Goal: Task Accomplishment & Management: Manage account settings

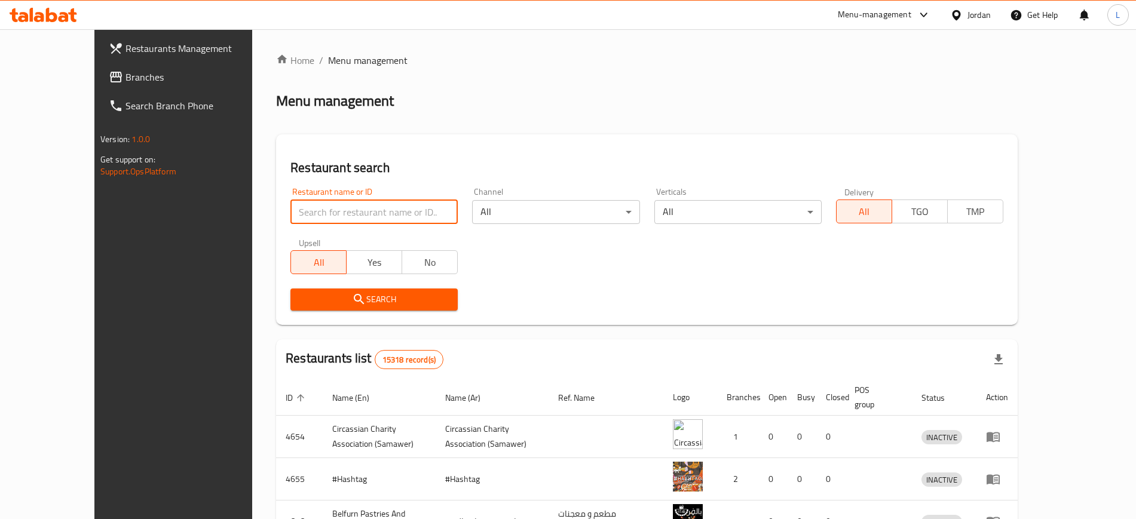
click at [290, 217] on input "search" at bounding box center [373, 212] width 167 height 24
type input "siwa"
click button "Search" at bounding box center [373, 300] width 167 height 22
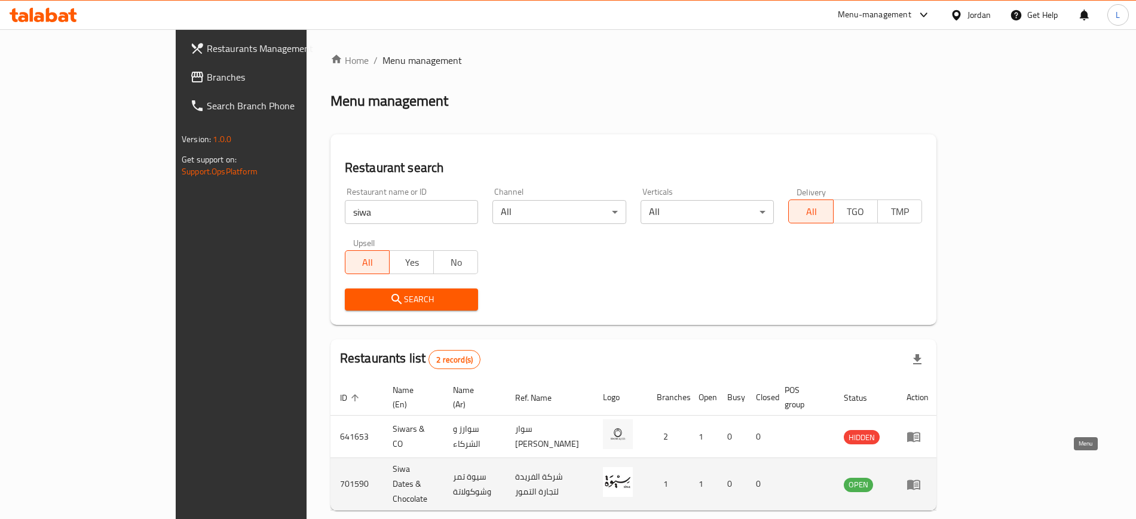
click at [921, 477] on icon "enhanced table" at bounding box center [913, 484] width 14 height 14
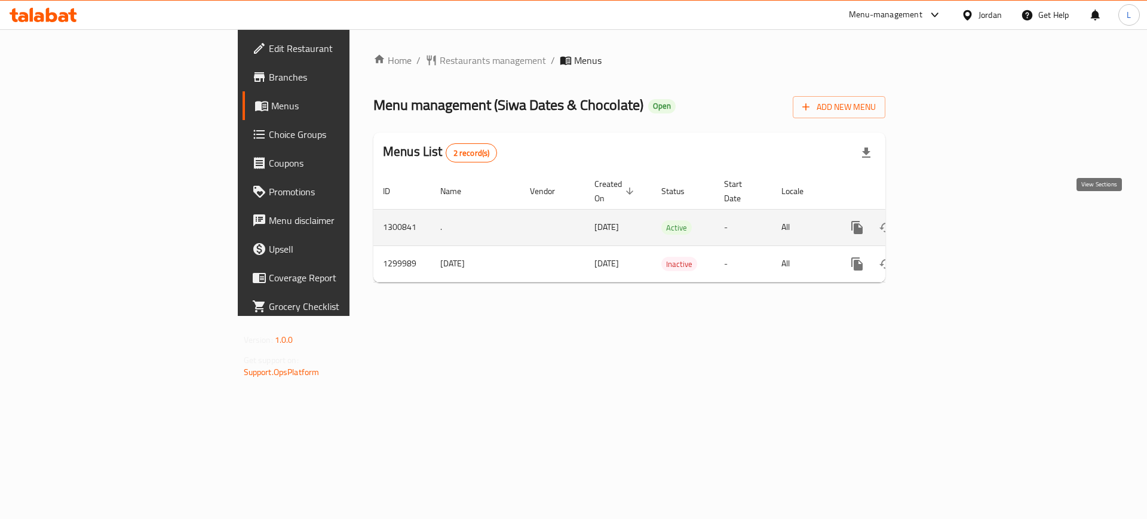
click at [958, 225] on link "enhanced table" at bounding box center [943, 227] width 29 height 29
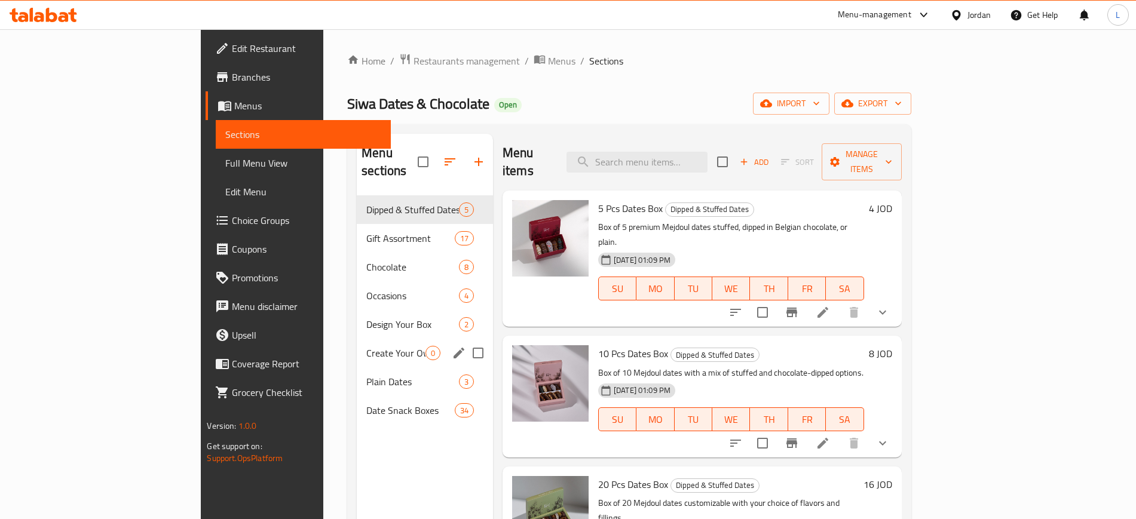
click at [365, 342] on div "Create Your Own Basket 0" at bounding box center [425, 353] width 136 height 29
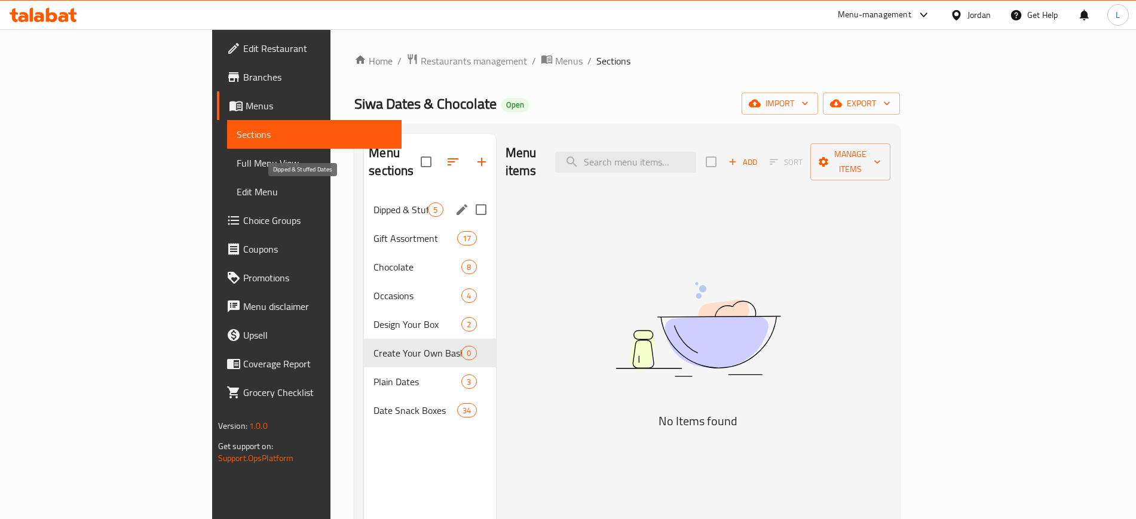
click at [373, 203] on span "Dipped & Stuffed Dates" at bounding box center [400, 210] width 54 height 14
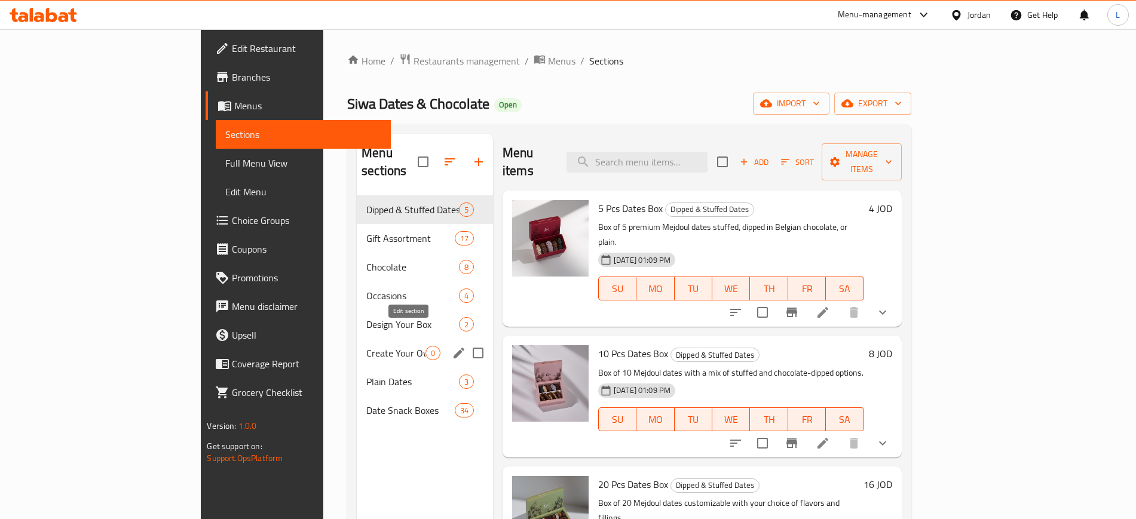
click at [452, 346] on icon "edit" at bounding box center [459, 353] width 14 height 14
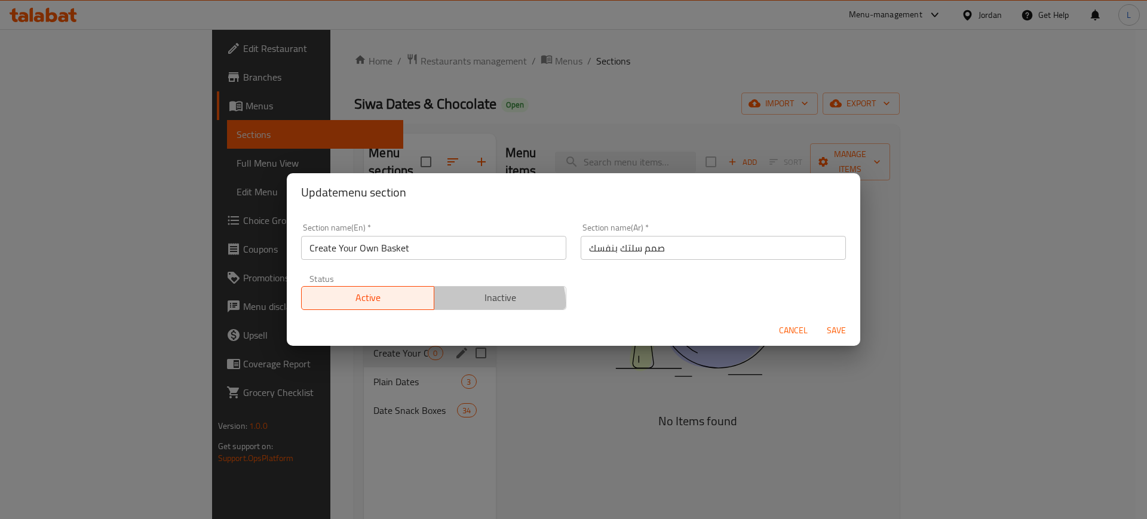
click at [486, 302] on span "Inactive" at bounding box center [500, 297] width 123 height 17
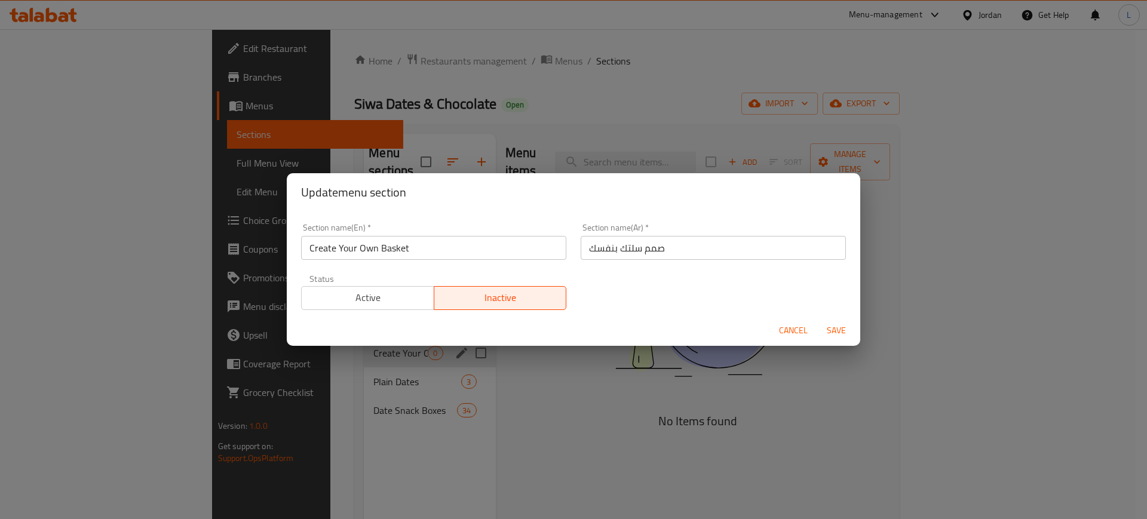
click at [847, 328] on span "Save" at bounding box center [836, 330] width 29 height 15
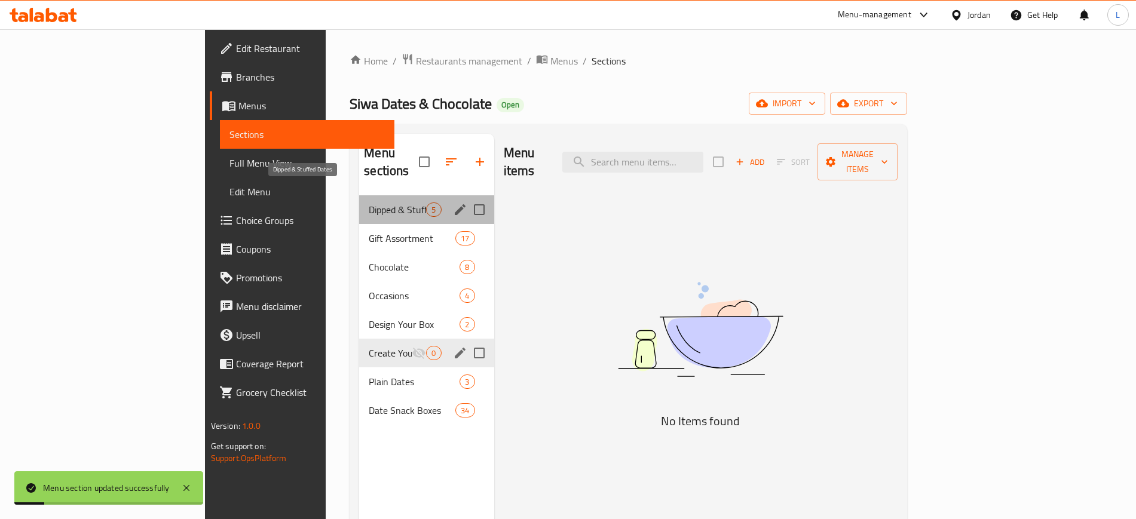
click at [369, 203] on span "Dipped & Stuffed Dates" at bounding box center [397, 210] width 57 height 14
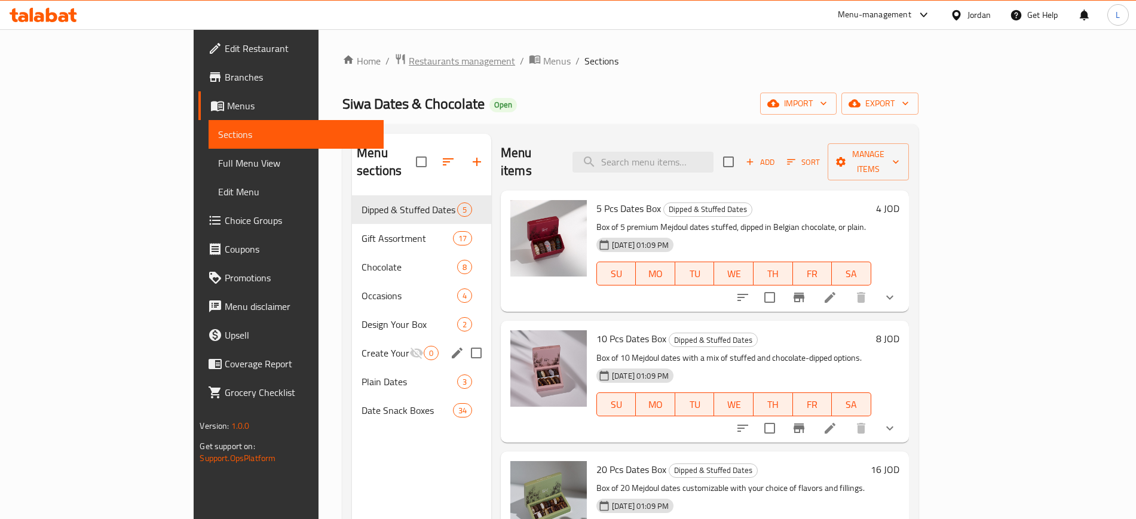
click at [409, 59] on span "Restaurants management" at bounding box center [462, 61] width 106 height 14
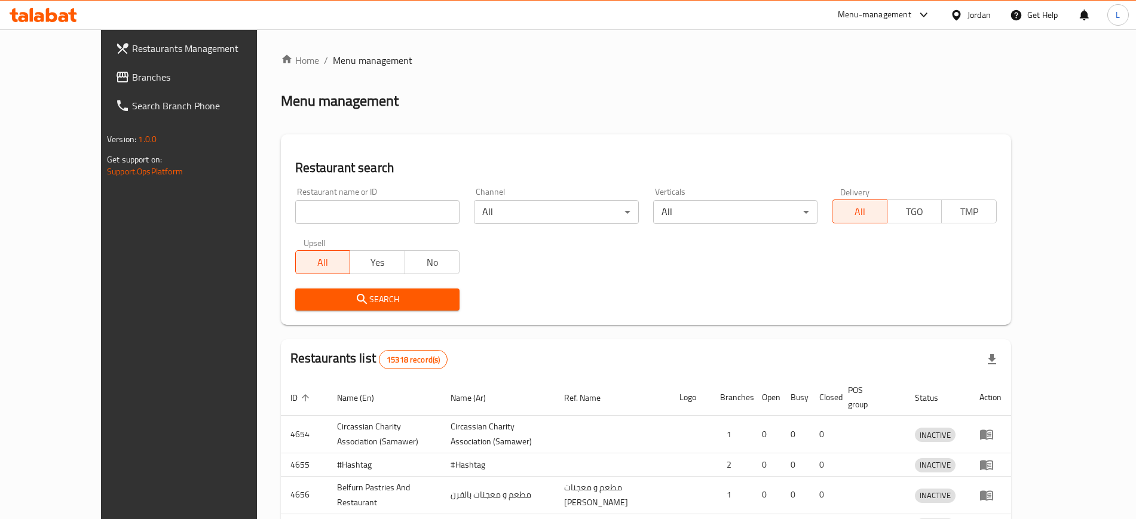
click at [358, 217] on div "Home / Menu management Menu management Restaurant search Restaurant name or ID …" at bounding box center [646, 384] width 730 height 662
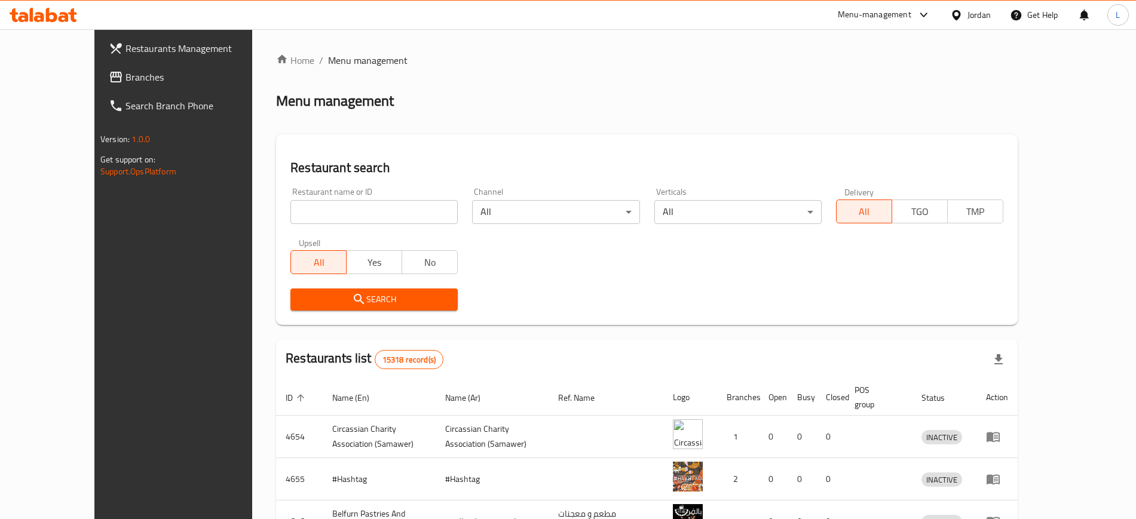
click at [358, 217] on input "search" at bounding box center [373, 212] width 167 height 24
type input "elite"
click at [361, 302] on span "Search" at bounding box center [374, 299] width 148 height 15
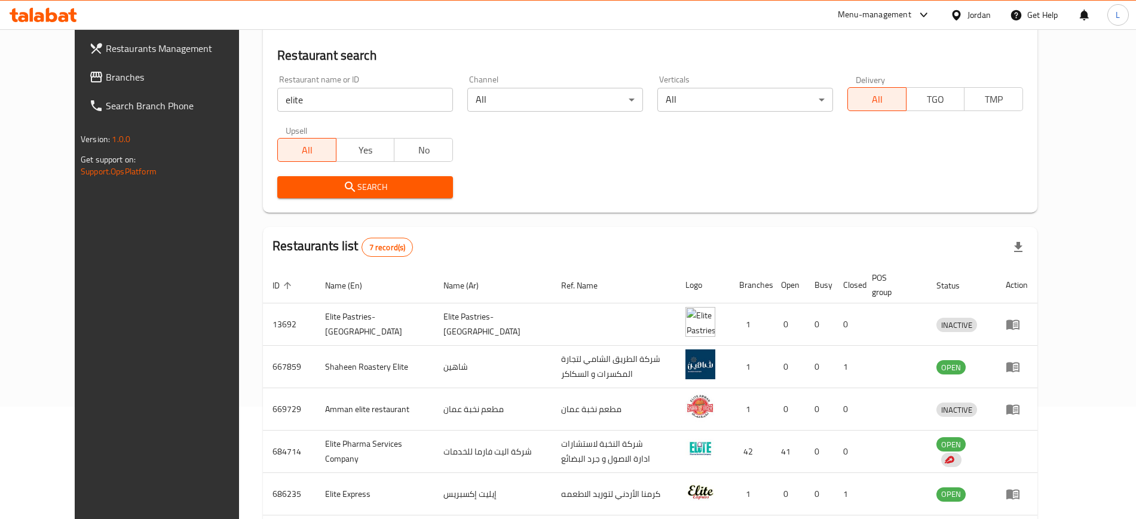
scroll to position [75, 0]
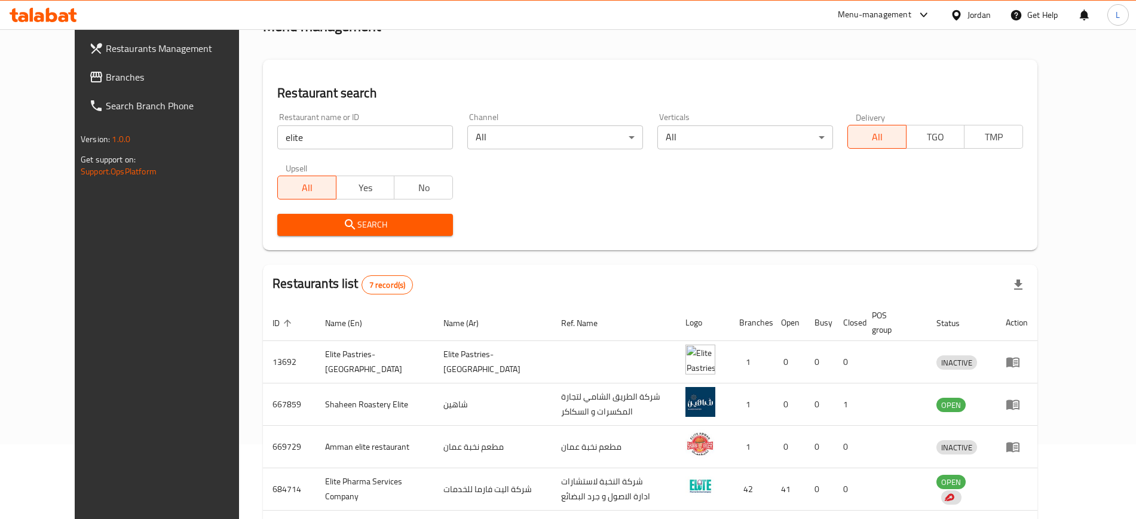
click at [845, 17] on div "Menu-management" at bounding box center [873, 15] width 73 height 14
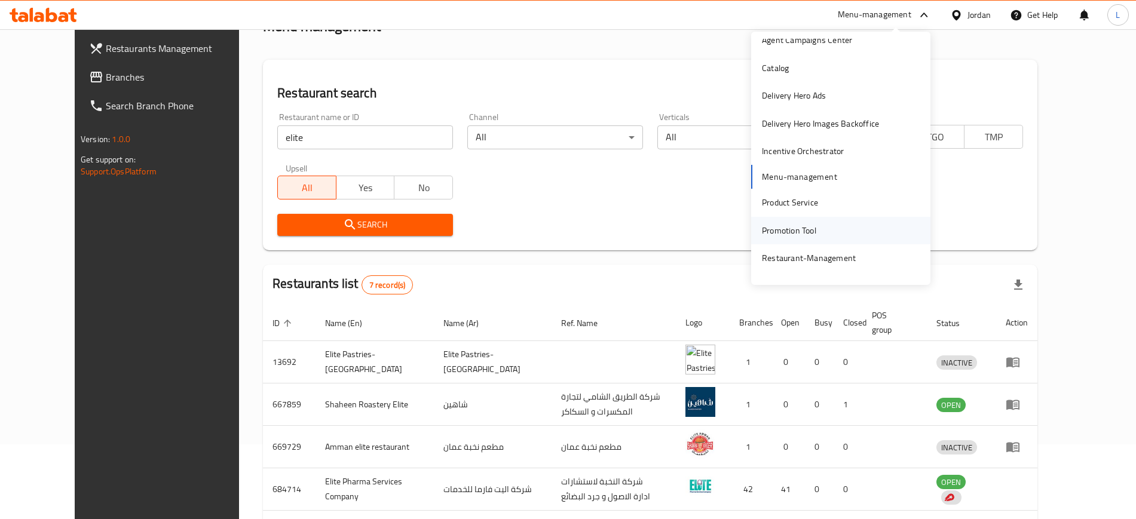
scroll to position [62, 0]
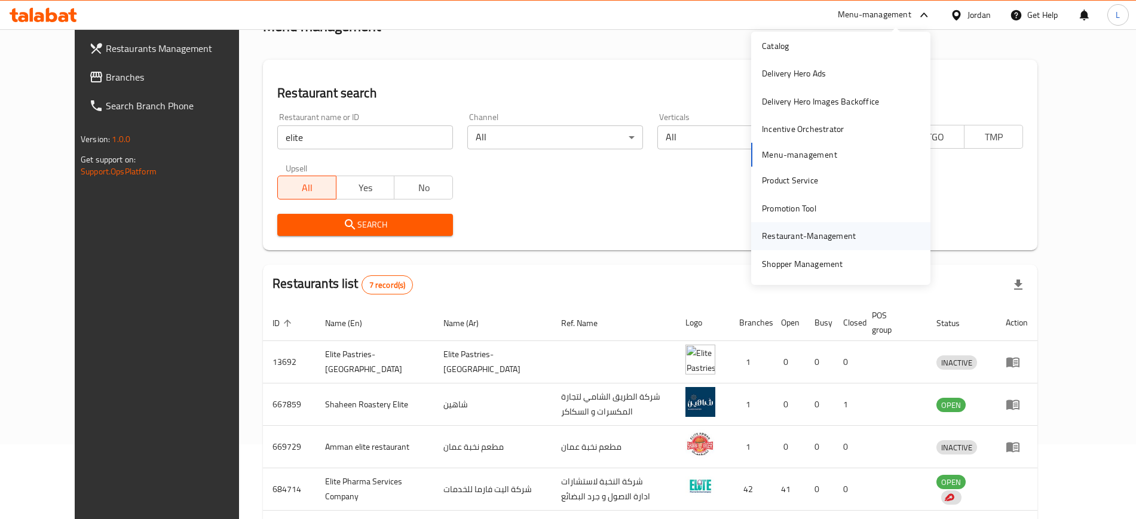
click at [810, 233] on div "Restaurant-Management" at bounding box center [809, 235] width 94 height 13
